Goal: Information Seeking & Learning: Understand process/instructions

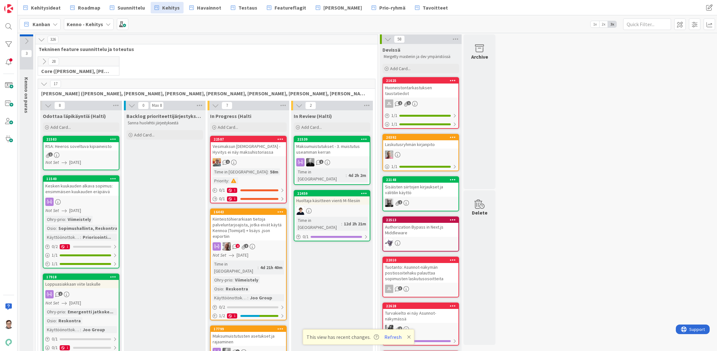
scroll to position [96, 0]
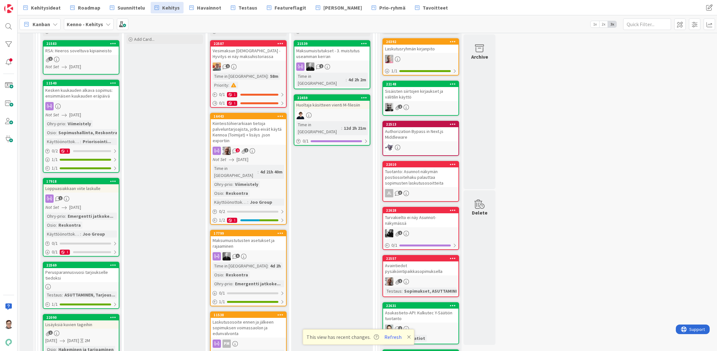
click at [137, 4] on span "Suunnittelu" at bounding box center [130, 8] width 27 height 8
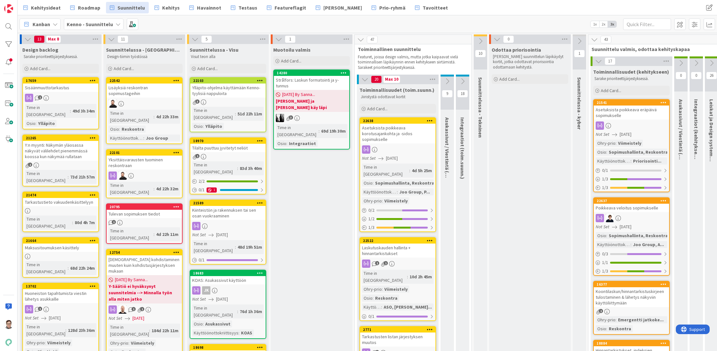
click at [633, 212] on div "Poikkeava veloitus sopimukselle" at bounding box center [630, 208] width 75 height 8
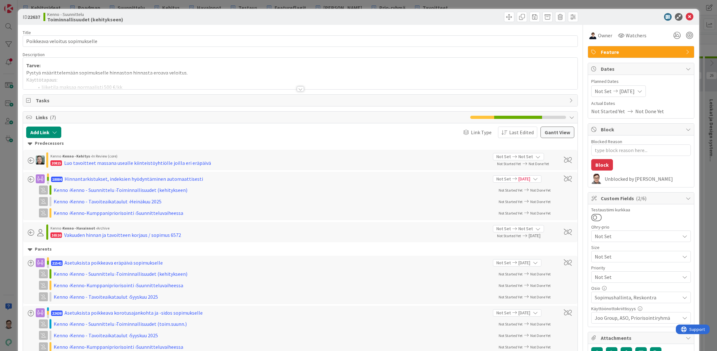
click at [299, 87] on div at bounding box center [300, 88] width 7 height 5
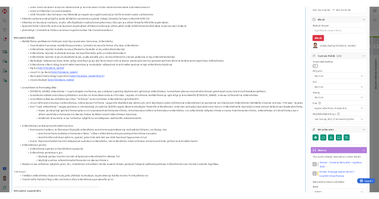
scroll to position [96, 0]
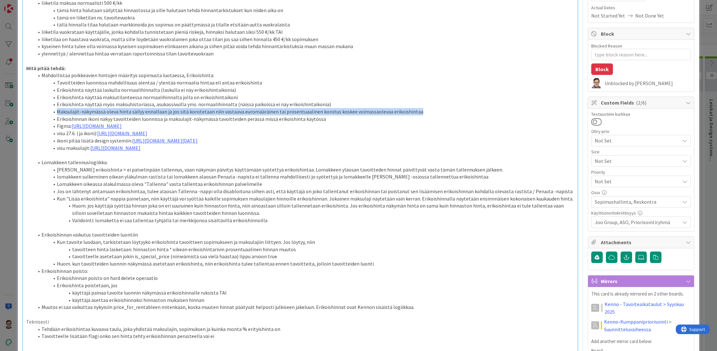
drag, startPoint x: 413, startPoint y: 111, endPoint x: 56, endPoint y: 110, distance: 357.3
click at [56, 110] on li "Maksulajit-näkymässä oleva hinta säilyy ennallaan ja jos sitä korotetaan niin v…" at bounding box center [304, 111] width 540 height 7
copy li "Maksulajit-näkymässä oleva hinta säilyy ennallaan ja jos sitä korotetaan niin v…"
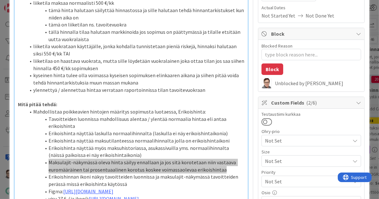
type textarea "x"
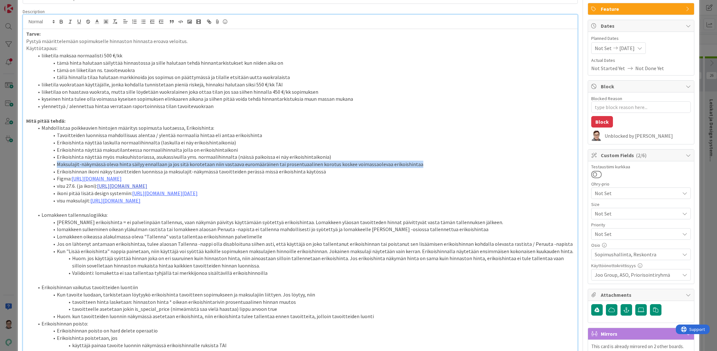
scroll to position [0, 0]
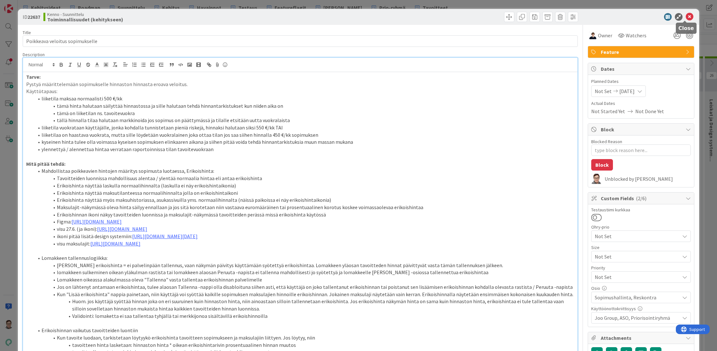
click at [685, 15] on icon at bounding box center [689, 17] width 8 height 8
